Goal: Transaction & Acquisition: Book appointment/travel/reservation

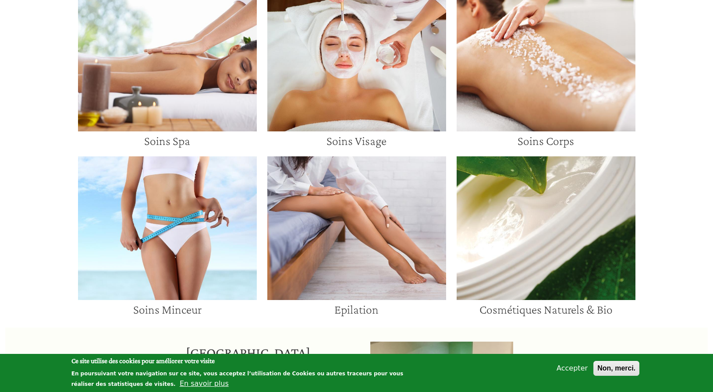
scroll to position [649, 0]
click at [369, 78] on img at bounding box center [356, 59] width 179 height 144
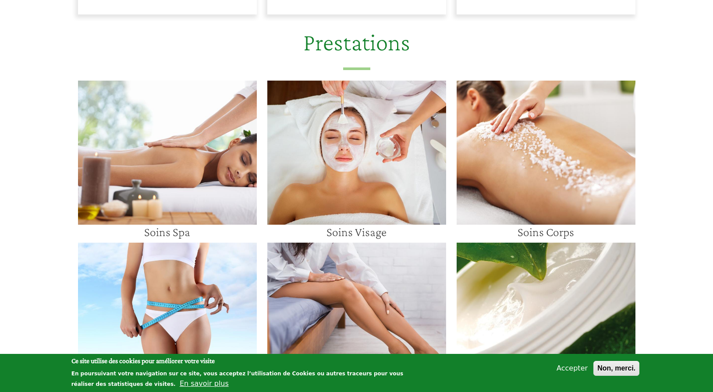
scroll to position [738, 0]
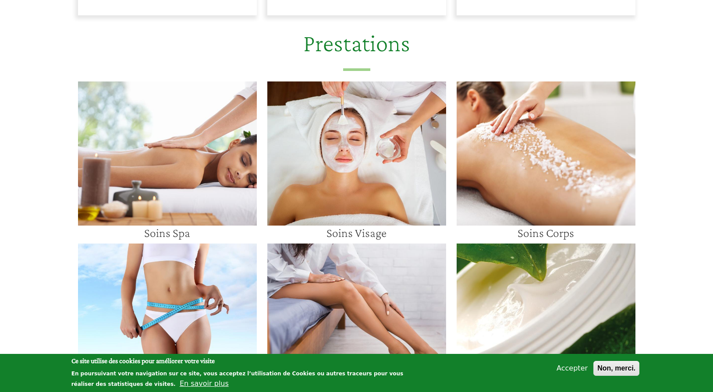
click at [576, 184] on img at bounding box center [546, 154] width 179 height 144
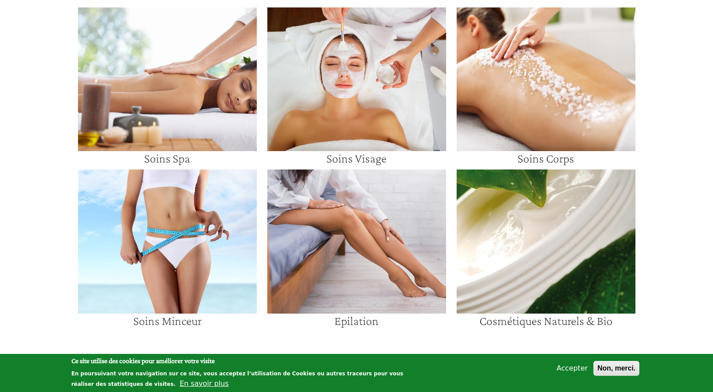
scroll to position [637, 0]
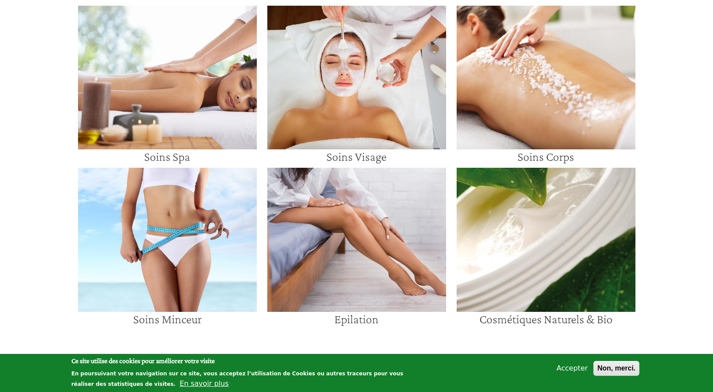
click at [527, 104] on img at bounding box center [546, 78] width 179 height 144
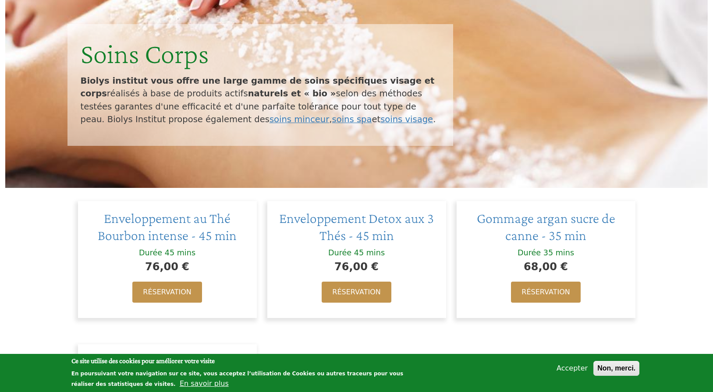
scroll to position [112, 0]
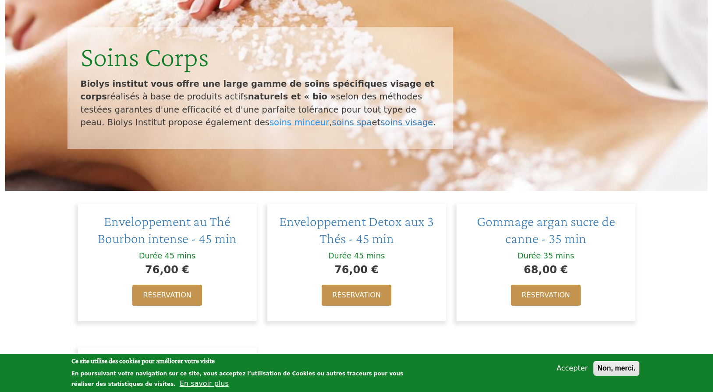
click at [270, 122] on link "soins minceur" at bounding box center [300, 122] width 60 height 10
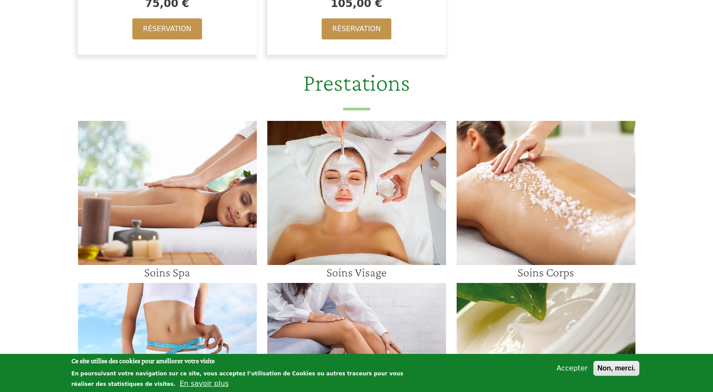
scroll to position [536, 0]
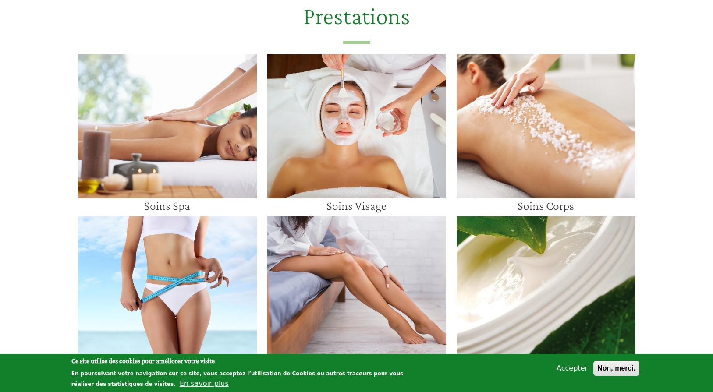
click at [196, 141] on img at bounding box center [167, 126] width 179 height 144
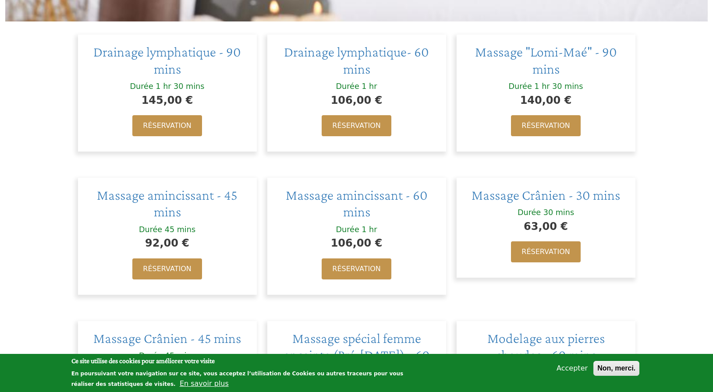
scroll to position [338, 0]
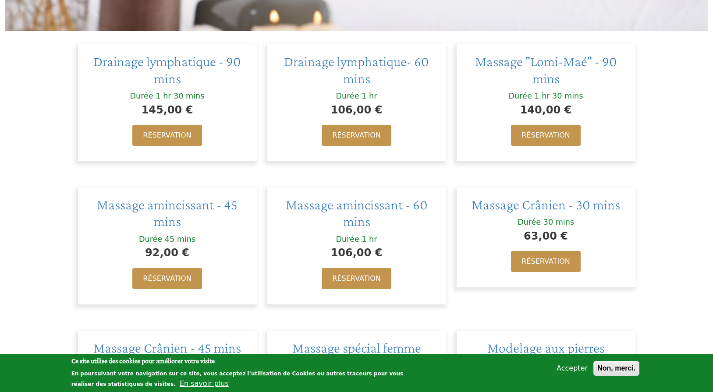
click at [566, 78] on h2 "Massage "Lomi-Maé" - 90 mins" at bounding box center [545, 70] width 161 height 34
click at [549, 64] on span "Massage "Lomi-Maé" - 90 mins" at bounding box center [546, 69] width 142 height 32
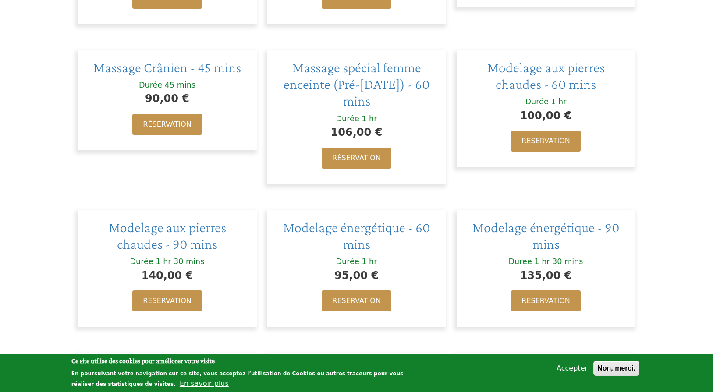
scroll to position [619, 0]
click at [195, 221] on span "Modelage aux pierres chaudes - 90 mins" at bounding box center [167, 235] width 117 height 32
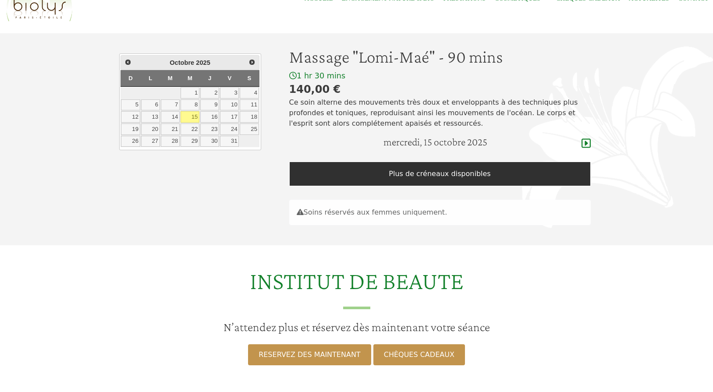
scroll to position [38, 0]
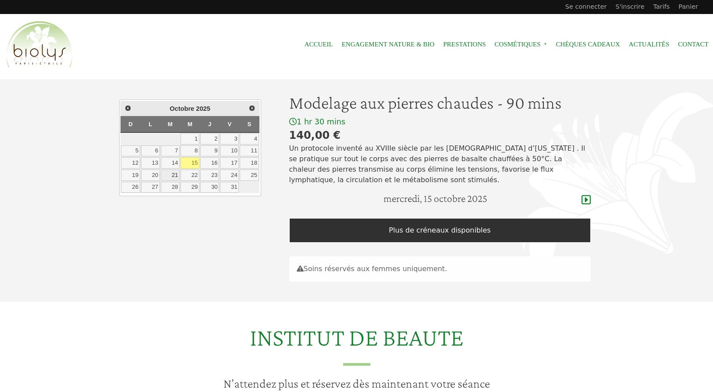
click at [171, 175] on link "21" at bounding box center [170, 175] width 19 height 11
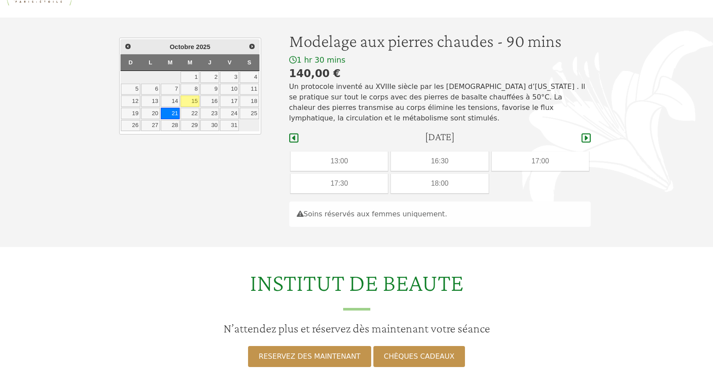
scroll to position [63, 0]
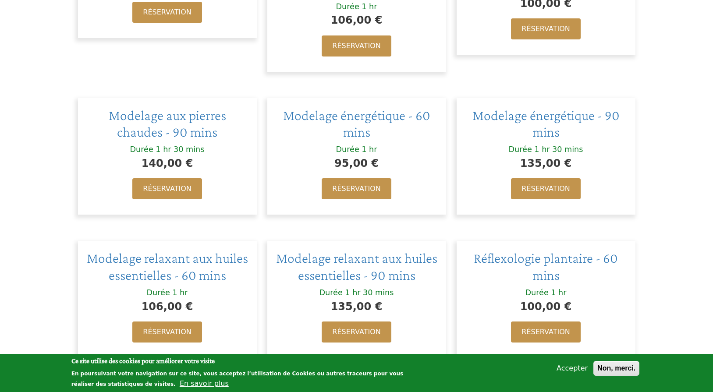
scroll to position [729, 0]
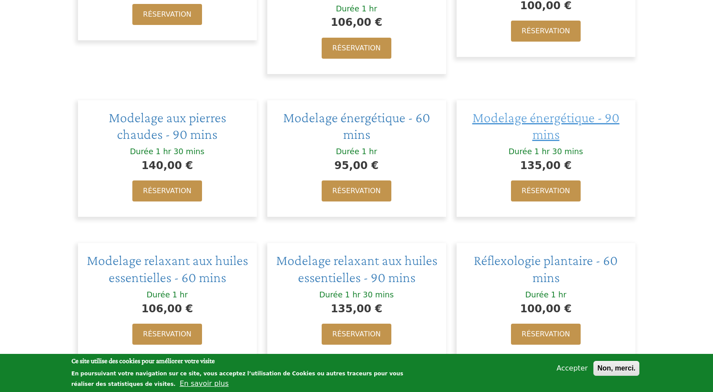
click at [536, 123] on span "Modelage énergétique - 90 mins" at bounding box center [545, 126] width 147 height 32
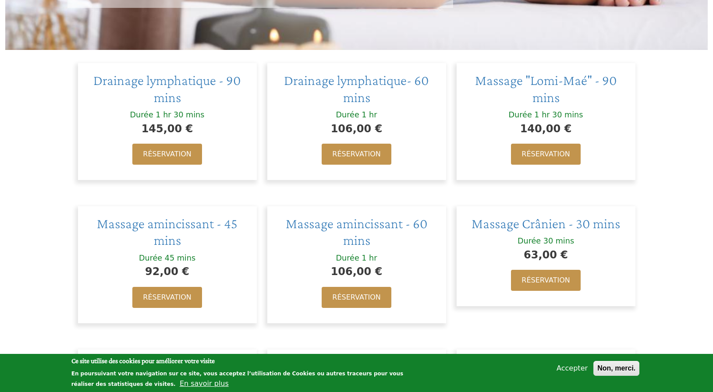
scroll to position [313, 0]
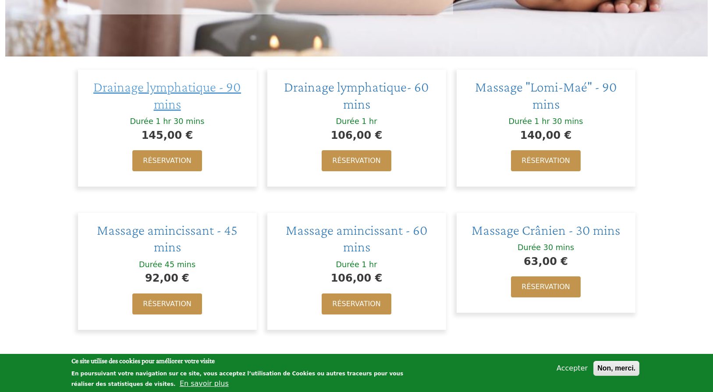
click at [177, 82] on span "Drainage lymphatique - 90 mins" at bounding box center [167, 95] width 148 height 32
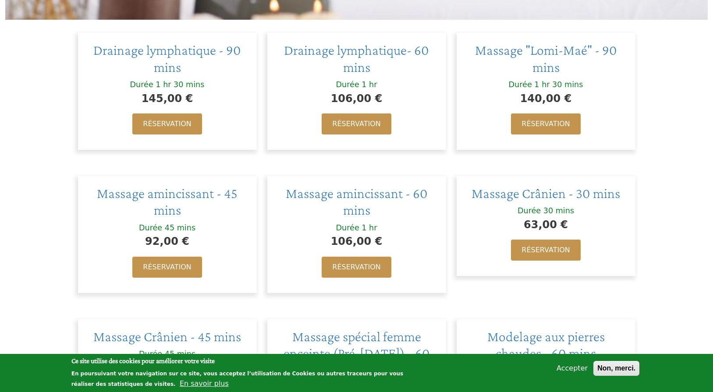
scroll to position [324, 0]
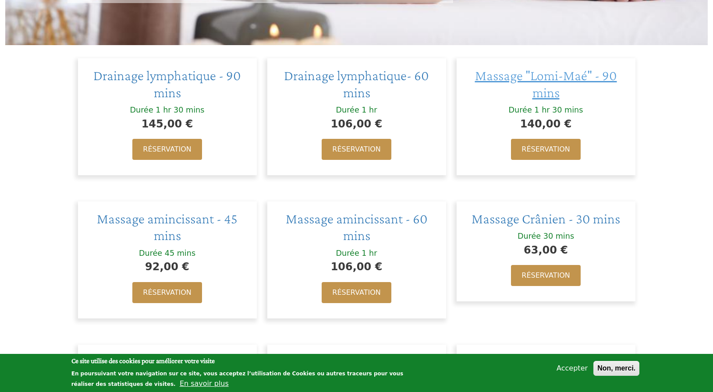
click at [556, 85] on span "Massage "Lomi-Maé" - 90 mins" at bounding box center [546, 83] width 142 height 32
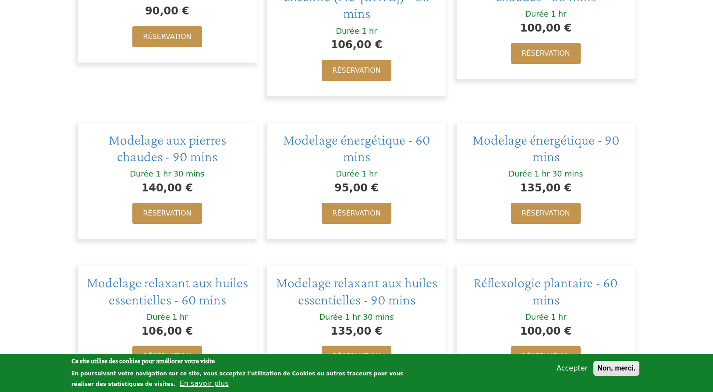
scroll to position [709, 0]
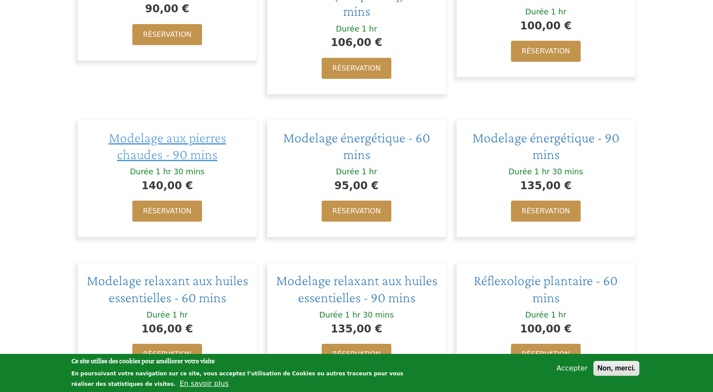
click at [170, 145] on span "Modelage aux pierres chaudes - 90 mins" at bounding box center [167, 146] width 117 height 32
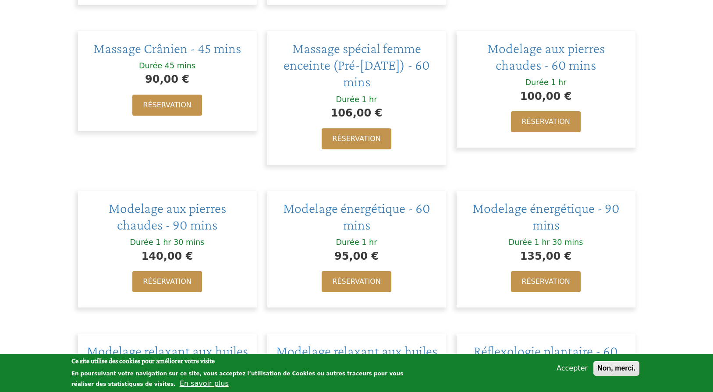
scroll to position [637, 0]
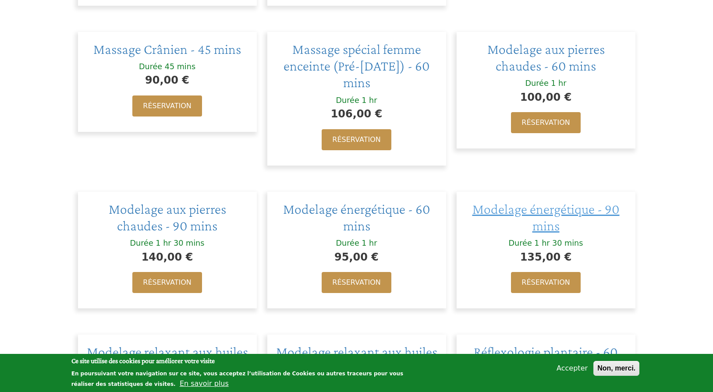
click at [558, 208] on span "Modelage énergétique - 90 mins" at bounding box center [545, 217] width 147 height 32
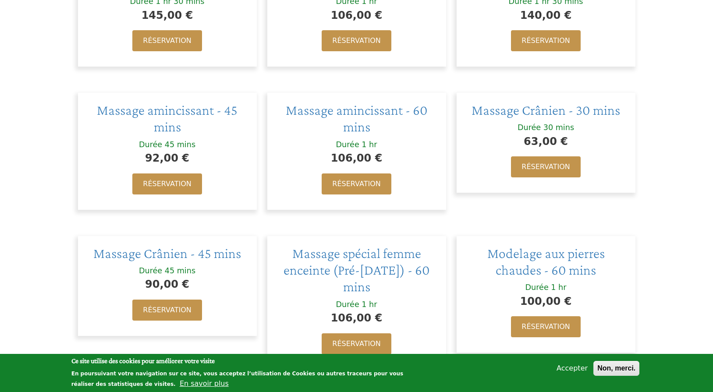
scroll to position [431, 0]
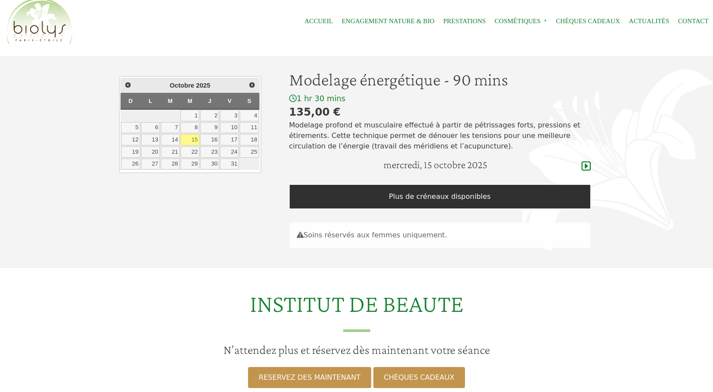
scroll to position [24, 0]
